Goal: Transaction & Acquisition: Obtain resource

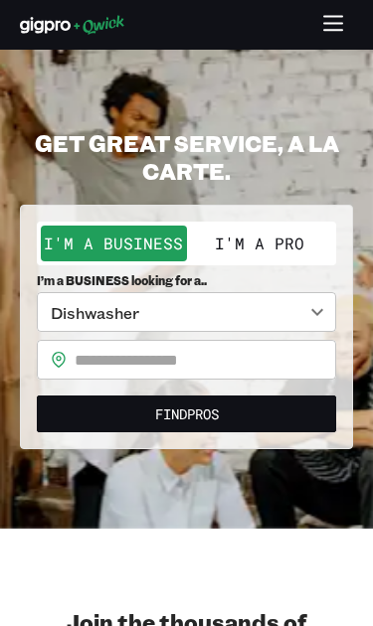
click at [245, 366] on input "text" at bounding box center [205, 360] width 261 height 40
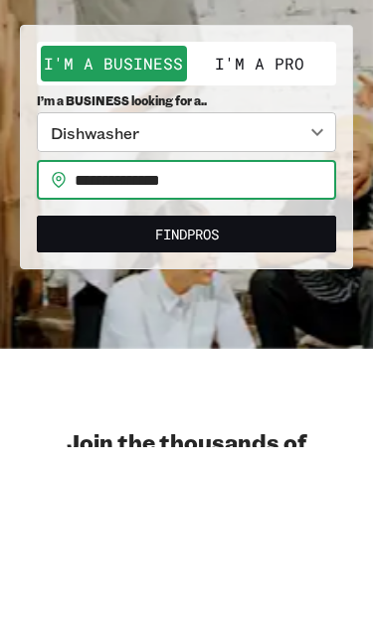
type input "**********"
click at [257, 395] on button "Find Pros" at bounding box center [186, 413] width 299 height 37
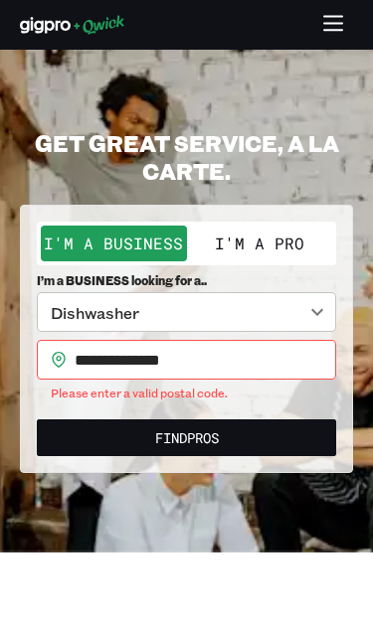
click at [317, 319] on body "**********" at bounding box center [186, 313] width 373 height 626
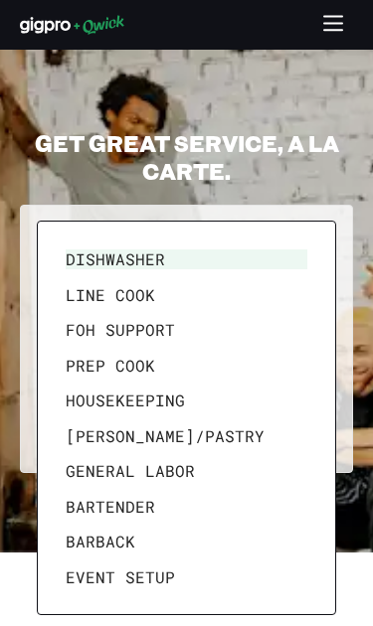
click at [330, 27] on div at bounding box center [186, 313] width 373 height 626
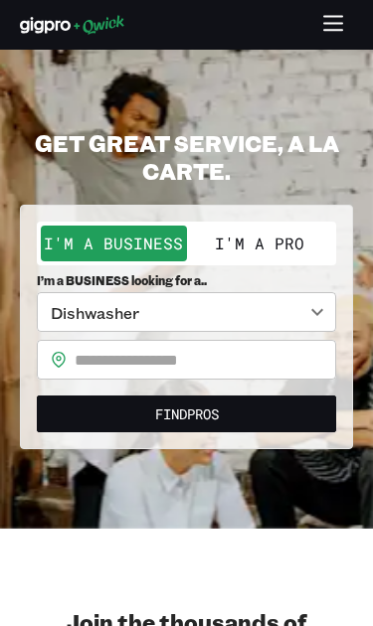
click at [156, 363] on input "text" at bounding box center [205, 360] width 261 height 40
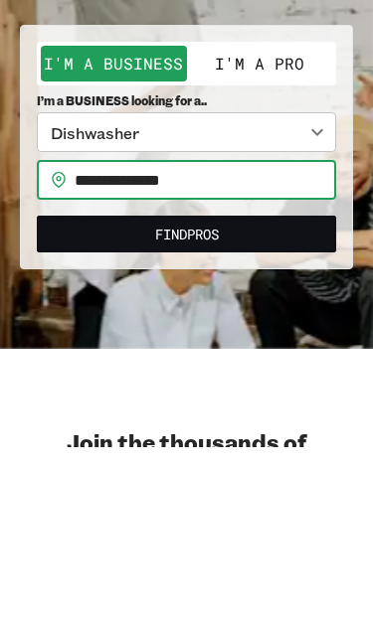
click at [270, 395] on button "Find Pros" at bounding box center [186, 413] width 299 height 37
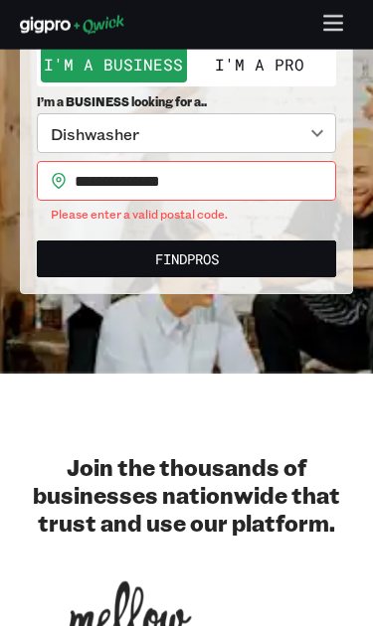
click at [201, 191] on input "**********" at bounding box center [205, 181] width 261 height 40
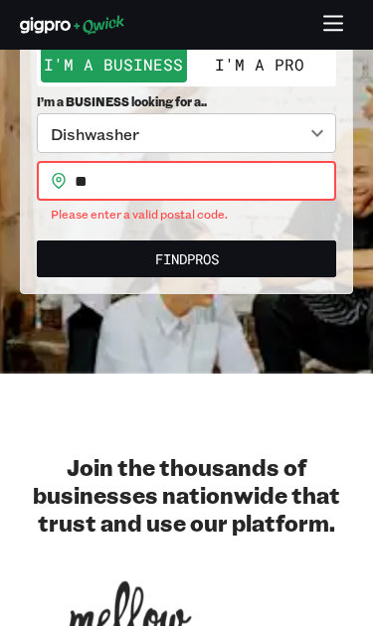
type input "*"
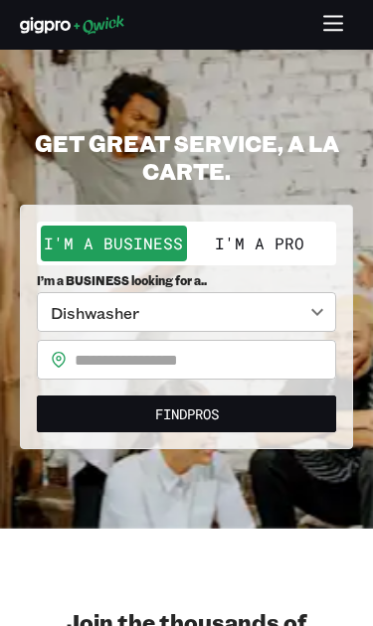
click at [344, 37] on button "button" at bounding box center [333, 25] width 39 height 39
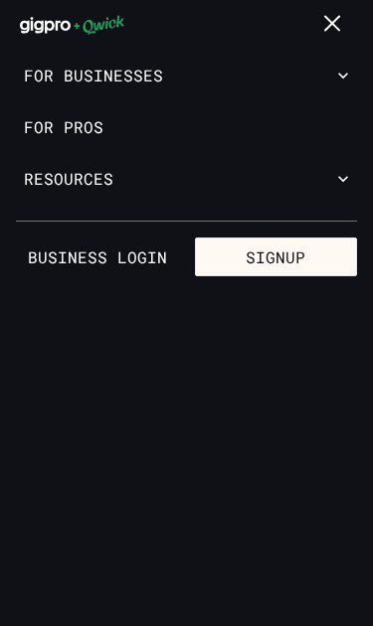
click at [107, 130] on link "For Pros" at bounding box center [186, 127] width 373 height 52
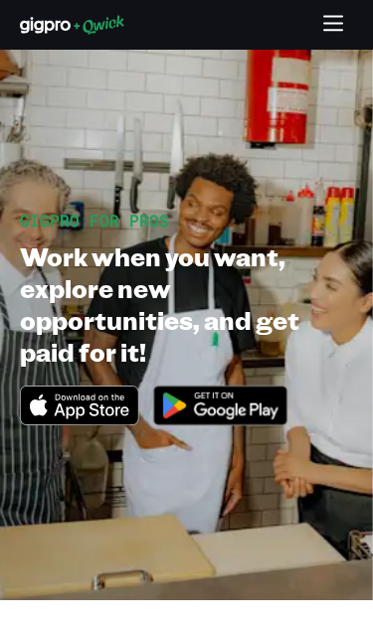
click at [339, 38] on button "button" at bounding box center [333, 25] width 39 height 39
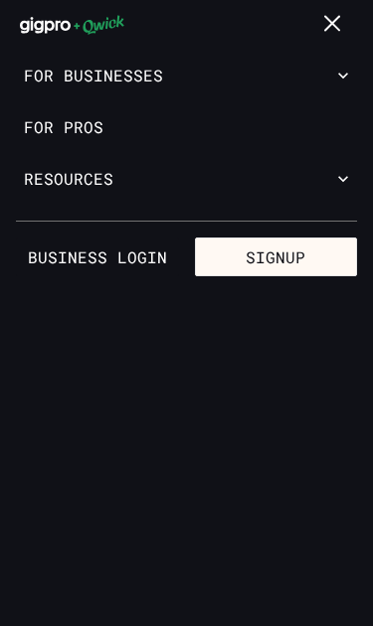
click at [86, 131] on link "For Pros" at bounding box center [186, 127] width 373 height 52
click at [301, 258] on button "Signup" at bounding box center [276, 257] width 163 height 40
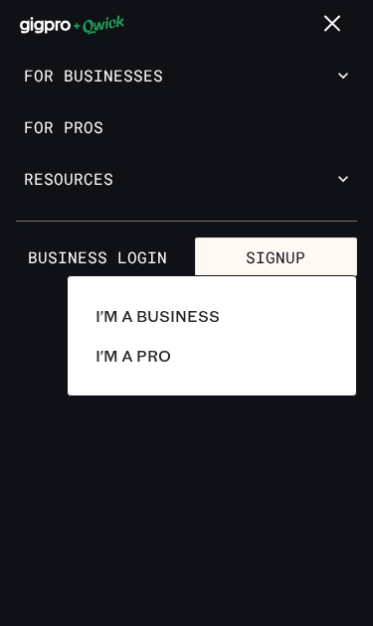
click at [149, 357] on p "I'm a Pro" at bounding box center [133, 356] width 76 height 24
click at [292, 260] on div at bounding box center [186, 313] width 373 height 626
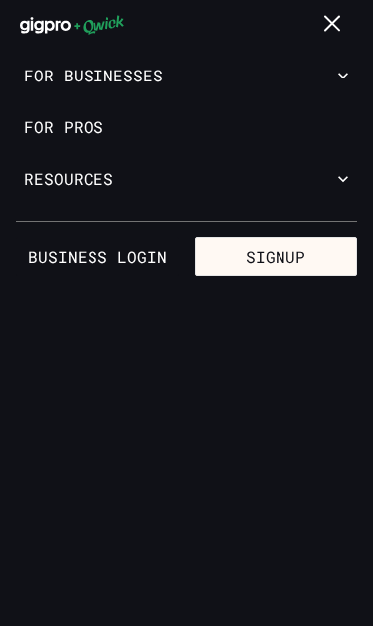
click at [305, 264] on button "Signup" at bounding box center [276, 257] width 163 height 40
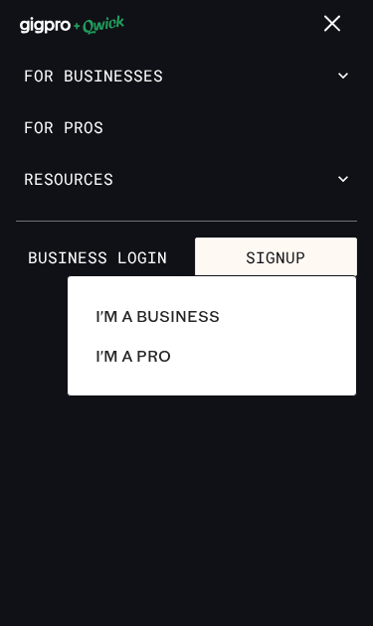
click at [155, 365] on p "I'm a Pro" at bounding box center [133, 356] width 76 height 24
click at [188, 352] on link "I'm a Pro" at bounding box center [211, 356] width 248 height 40
click at [337, 25] on div at bounding box center [186, 313] width 373 height 626
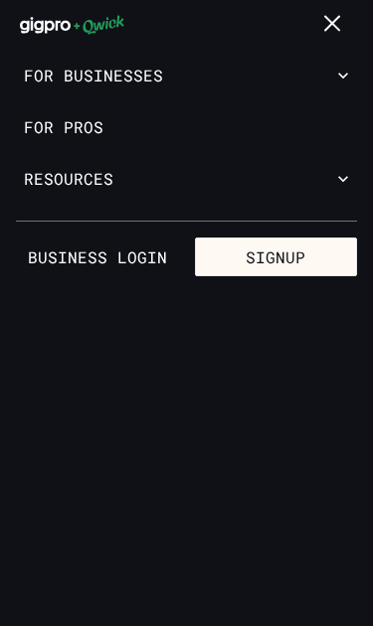
click at [332, 33] on icon "button" at bounding box center [333, 25] width 23 height 23
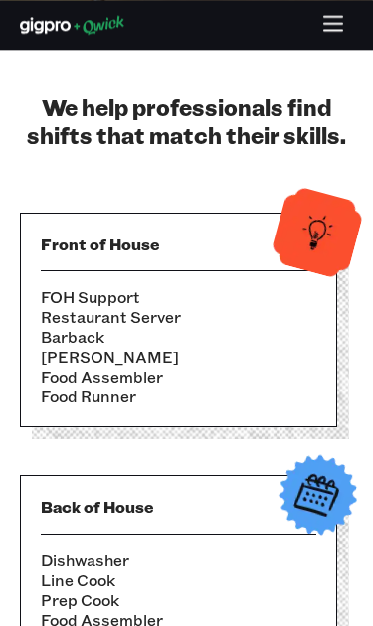
scroll to position [665, 0]
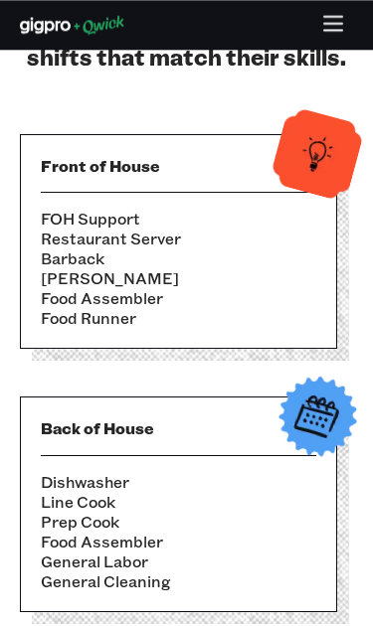
click at [88, 521] on li "Prep Cook" at bounding box center [178, 522] width 275 height 20
click at [330, 408] on img at bounding box center [316, 416] width 97 height 97
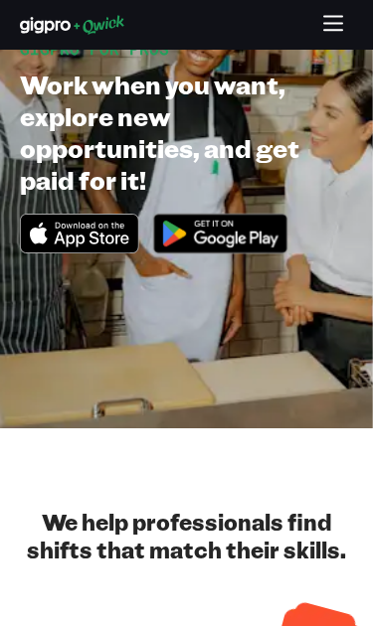
scroll to position [0, 0]
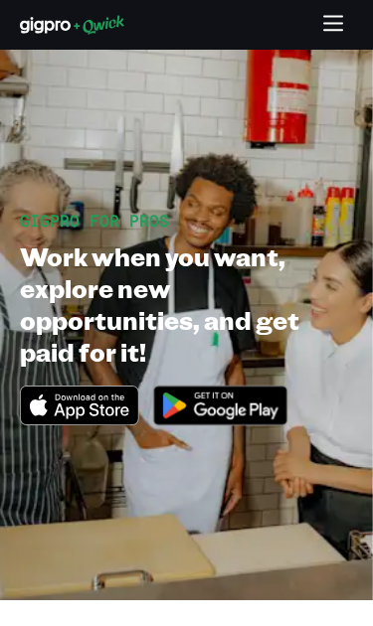
click at [67, 398] on icon "Download on the App Store" at bounding box center [79, 406] width 117 height 38
click at [330, 27] on icon "button" at bounding box center [333, 25] width 23 height 23
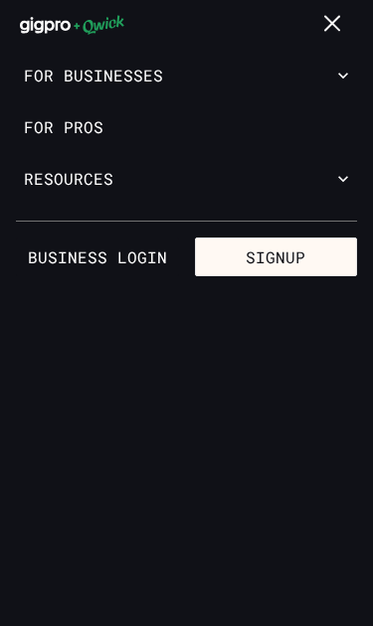
click at [330, 17] on icon "button" at bounding box center [333, 25] width 23 height 23
